Goal: Check status: Check status

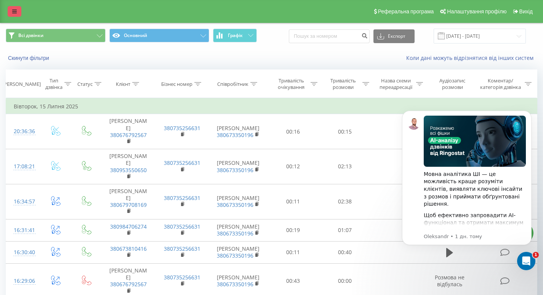
click at [11, 10] on link at bounding box center [15, 11] width 14 height 11
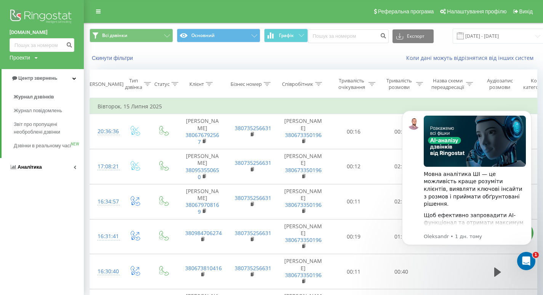
click at [28, 171] on span "Аналiтика" at bounding box center [26, 167] width 32 height 8
click at [41, 117] on span "Співробітники у реальному часі" at bounding box center [43, 118] width 58 height 15
click at [42, 126] on span "Співробітники у реальному часі" at bounding box center [43, 118] width 58 height 15
click at [72, 117] on span "NEW" at bounding box center [76, 117] width 8 height 0
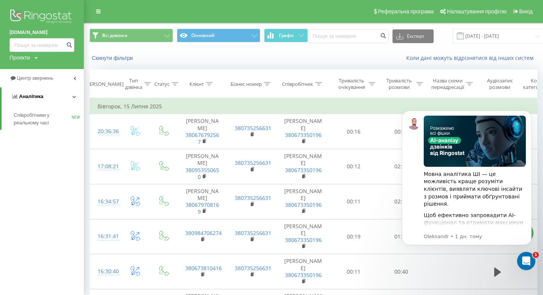
click at [46, 98] on link "Аналiтика" at bounding box center [43, 96] width 82 height 18
click at [49, 97] on link "Аналiтика" at bounding box center [42, 96] width 84 height 18
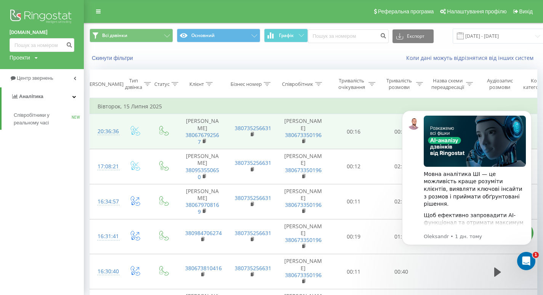
click at [165, 128] on icon at bounding box center [164, 131] width 10 height 10
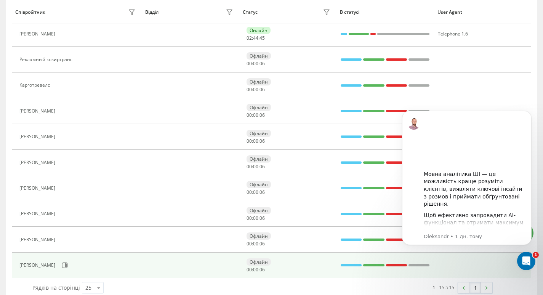
click at [32, 264] on div "[PERSON_NAME]" at bounding box center [38, 264] width 38 height 5
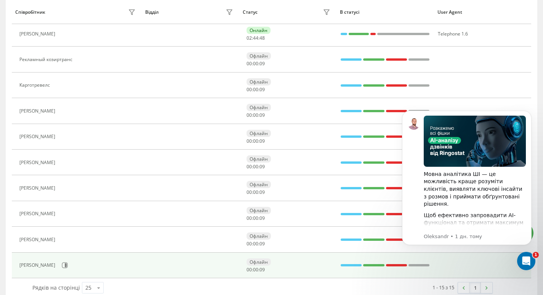
click at [46, 265] on div "[PERSON_NAME]" at bounding box center [38, 264] width 38 height 5
click at [66, 267] on icon at bounding box center [65, 265] width 6 height 6
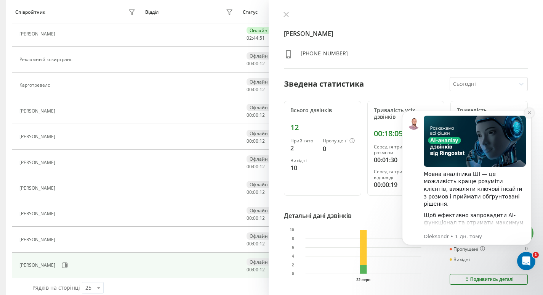
click at [530, 112] on icon "Dismiss notification" at bounding box center [530, 113] width 4 height 4
